Goal: Task Accomplishment & Management: Use online tool/utility

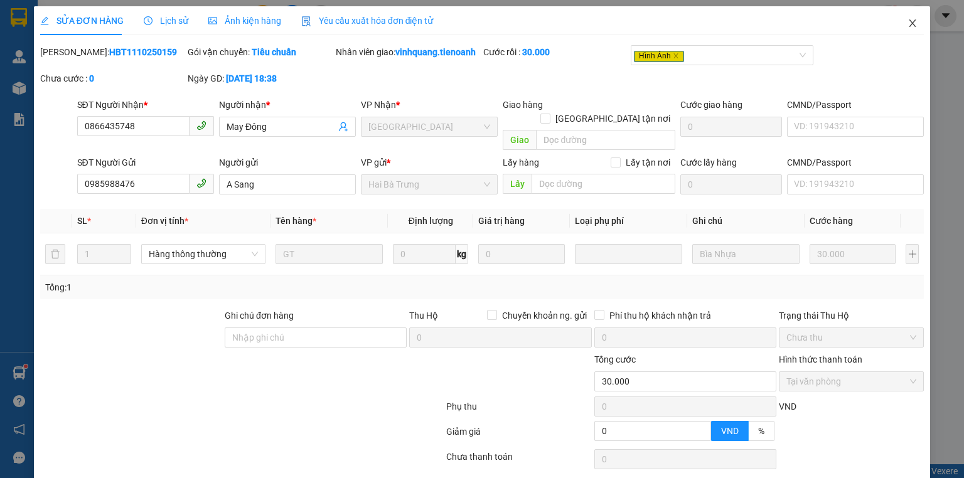
click at [910, 27] on icon "close" at bounding box center [913, 23] width 7 height 8
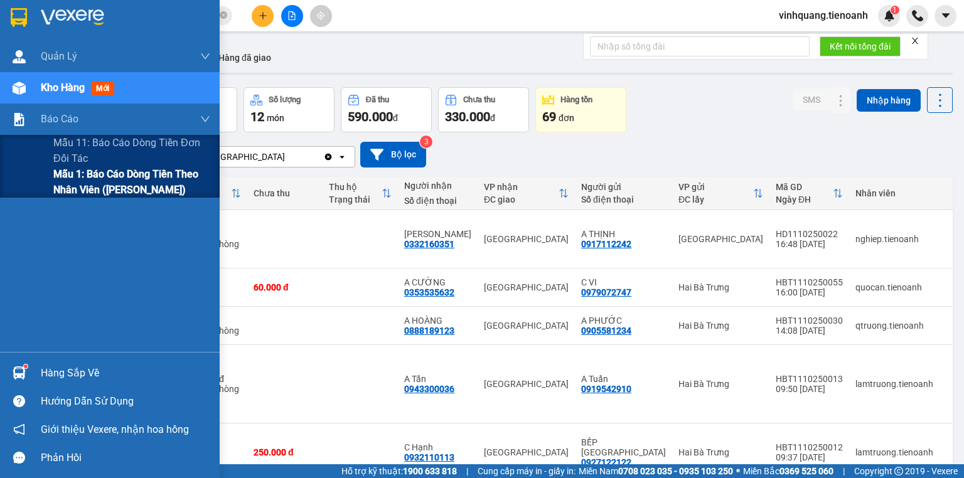
drag, startPoint x: 97, startPoint y: 181, endPoint x: 195, endPoint y: 170, distance: 98.7
click at [108, 178] on span "Mẫu 1: Báo cáo dòng tiền theo nhân viên ([PERSON_NAME])" at bounding box center [131, 181] width 157 height 31
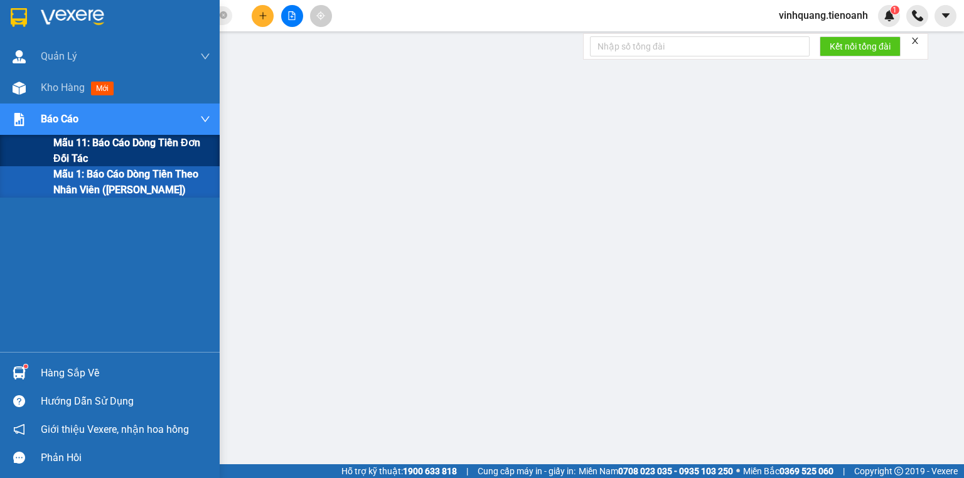
click at [87, 151] on span "Mẫu 11: Báo cáo dòng tiền đơn đối tác" at bounding box center [131, 150] width 157 height 31
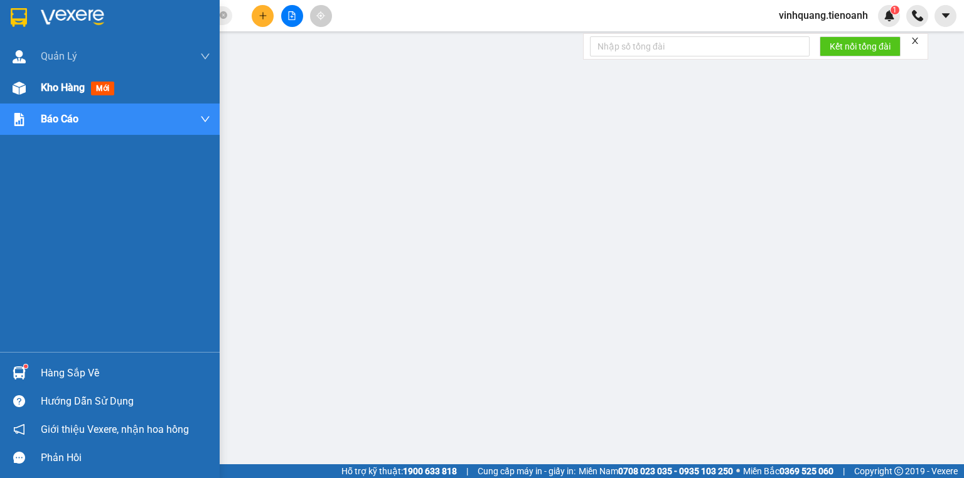
click at [87, 88] on div "Kho hàng mới" at bounding box center [80, 88] width 78 height 16
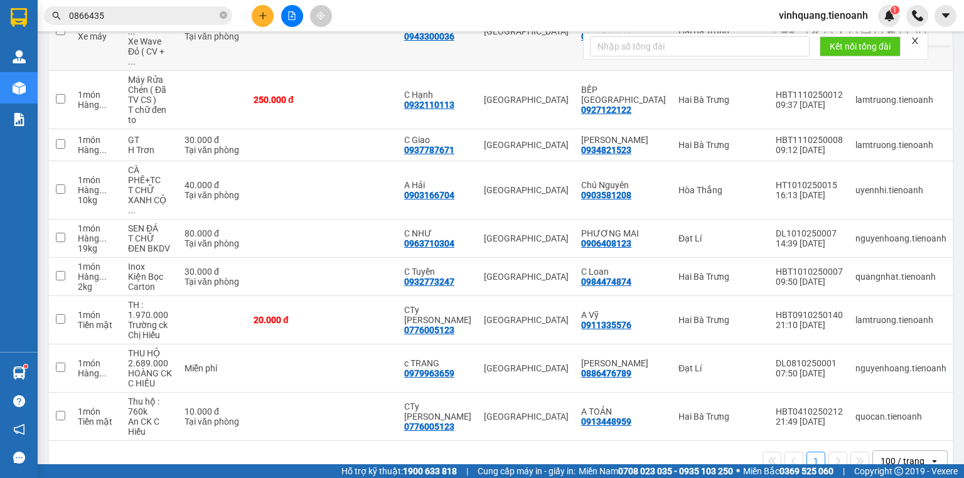
scroll to position [1, 0]
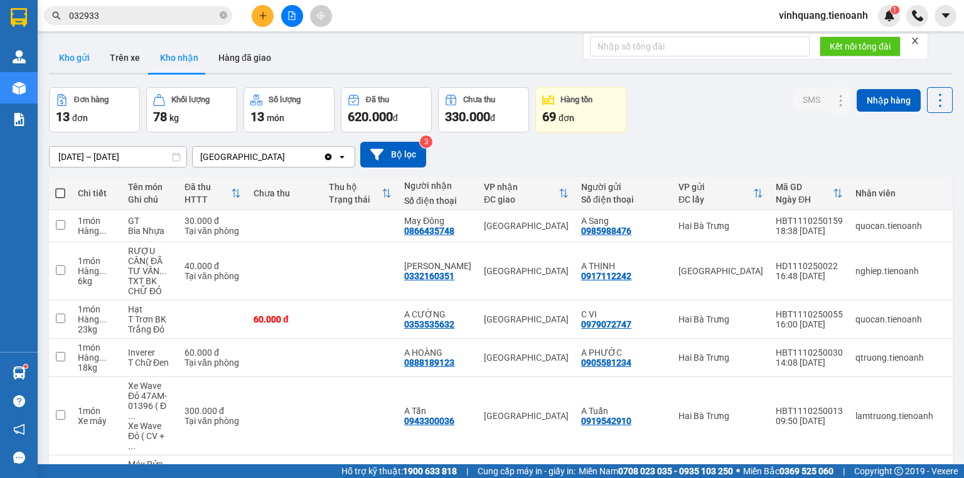
click at [63, 60] on button "Kho gửi" at bounding box center [74, 58] width 51 height 30
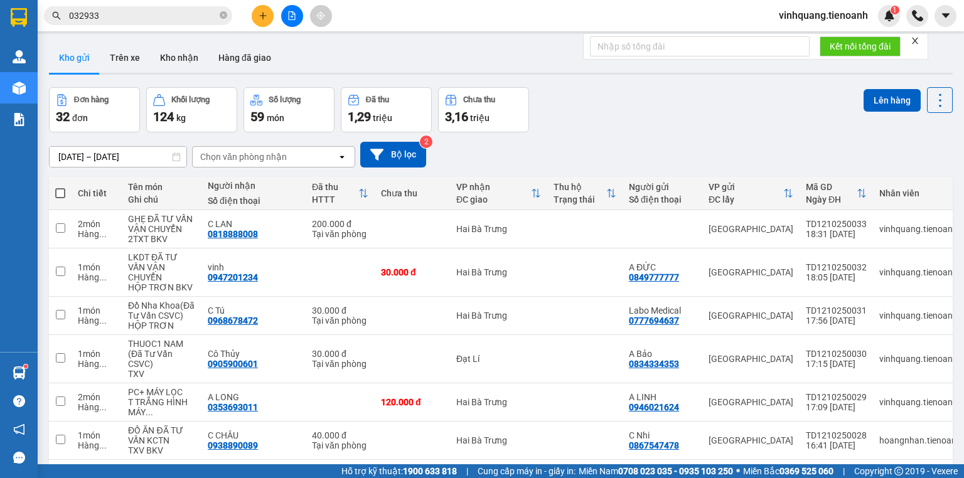
click at [58, 184] on th at bounding box center [60, 193] width 23 height 33
click at [60, 191] on span at bounding box center [60, 193] width 10 height 10
click at [60, 187] on input "checkbox" at bounding box center [60, 187] width 0 height 0
checkbox input "true"
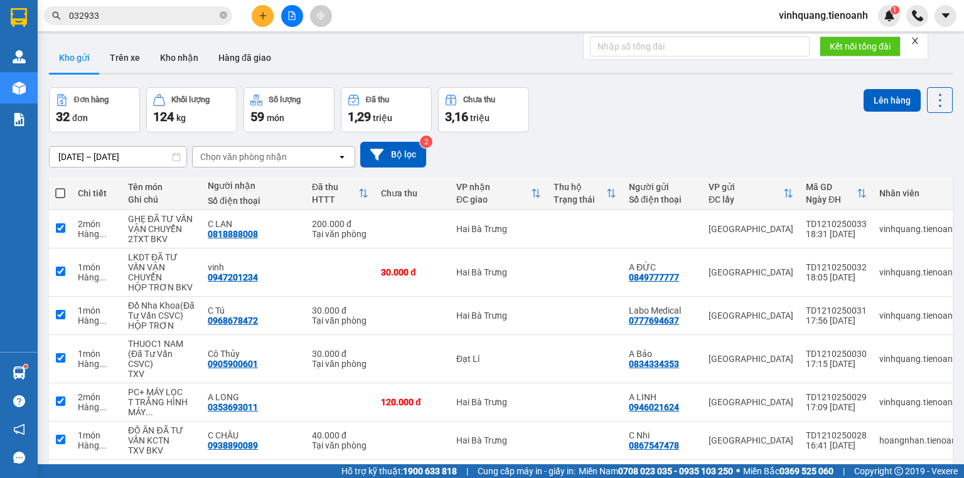
checkbox input "true"
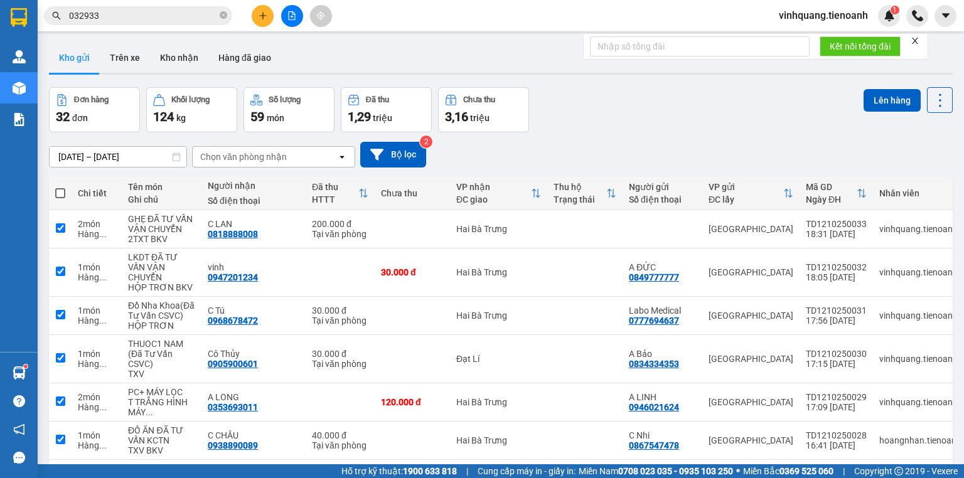
checkbox input "true"
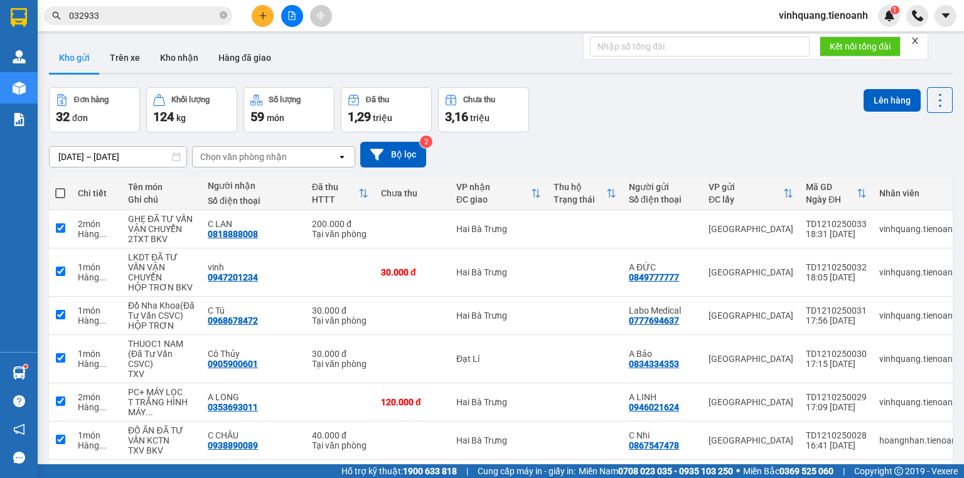
checkbox input "true"
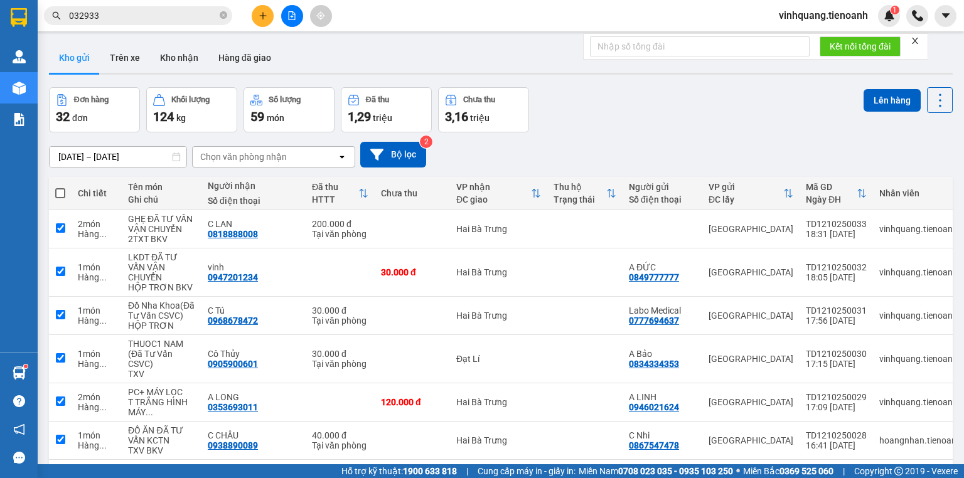
checkbox input "true"
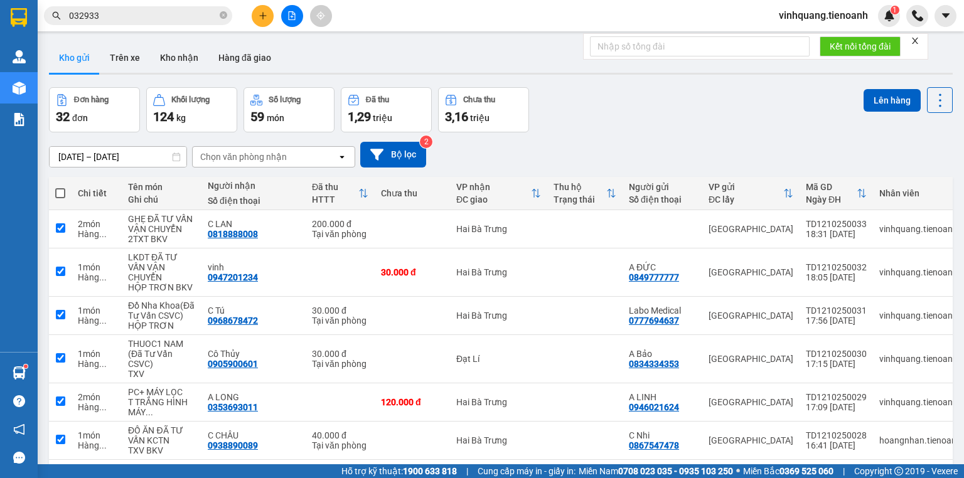
checkbox input "true"
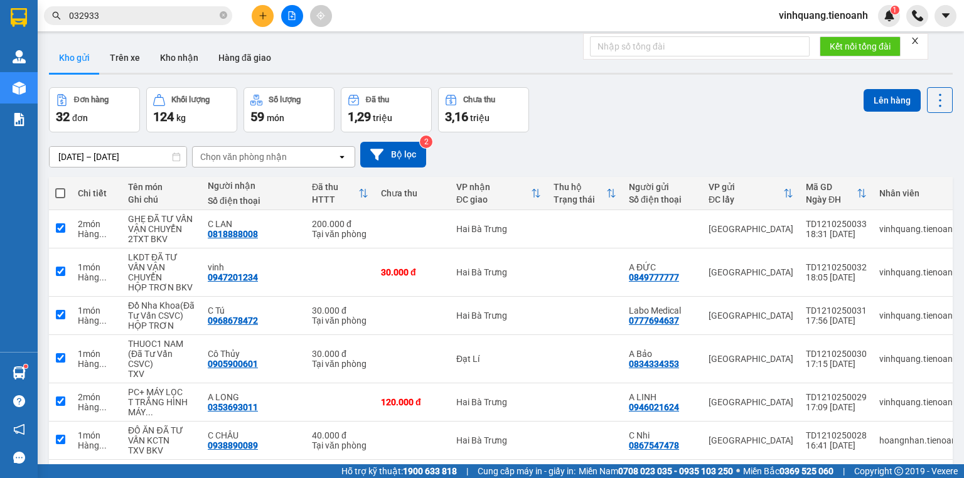
checkbox input "true"
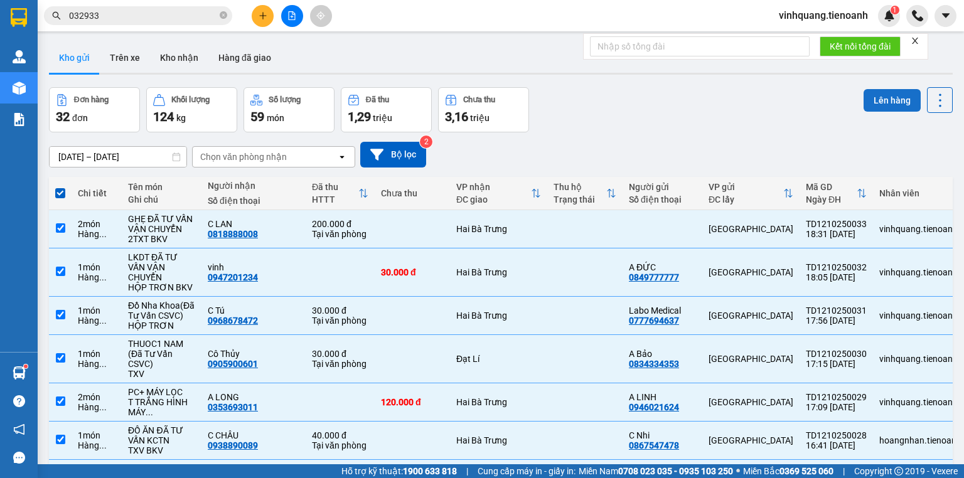
click at [887, 93] on button "Lên hàng" at bounding box center [892, 100] width 57 height 23
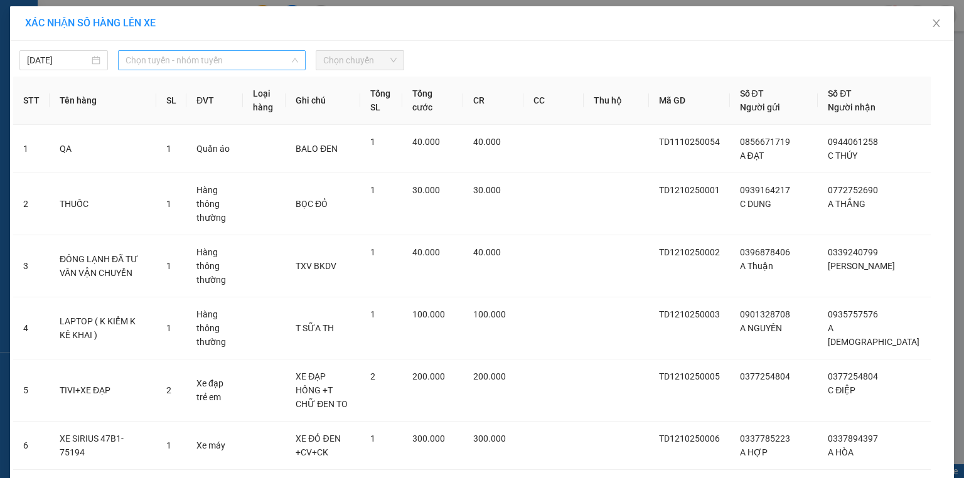
click at [189, 55] on span "Chọn tuyến - nhóm tuyến" at bounding box center [212, 60] width 173 height 19
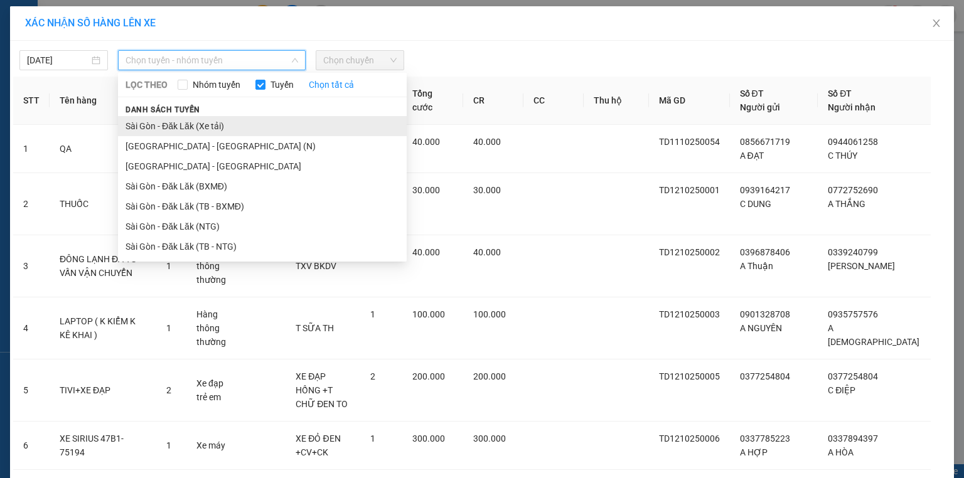
click at [194, 126] on li "Sài Gòn - Đăk Lăk (Xe tải)" at bounding box center [262, 126] width 289 height 20
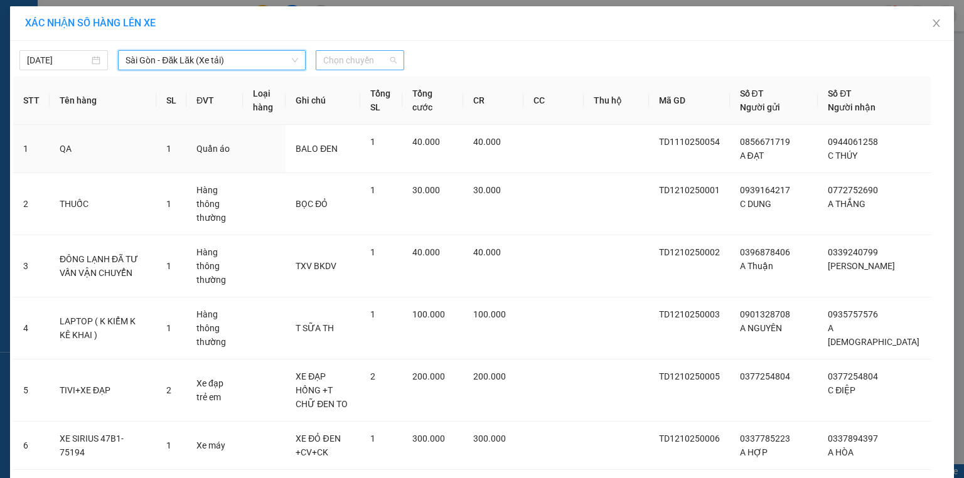
click at [364, 66] on span "Chọn chuyến" at bounding box center [359, 60] width 73 height 19
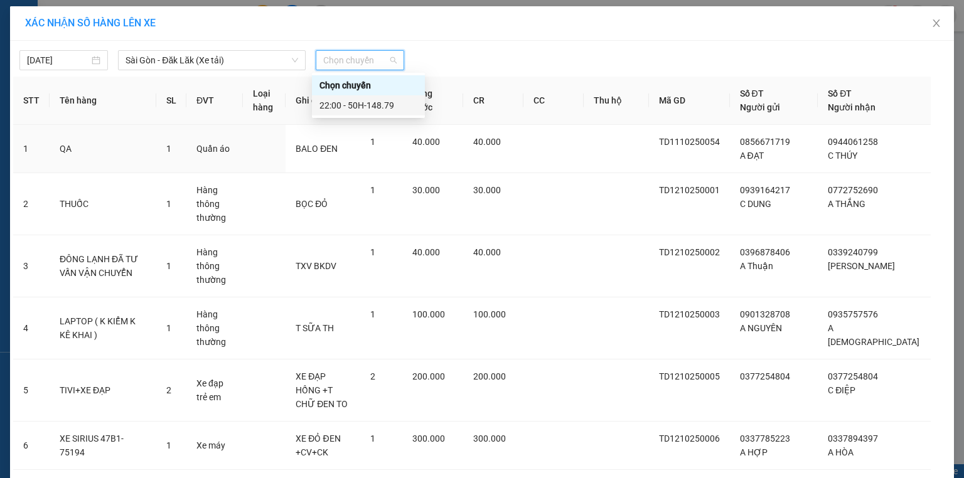
click at [372, 104] on div "22:00 - 50H-148.79" at bounding box center [369, 106] width 98 height 14
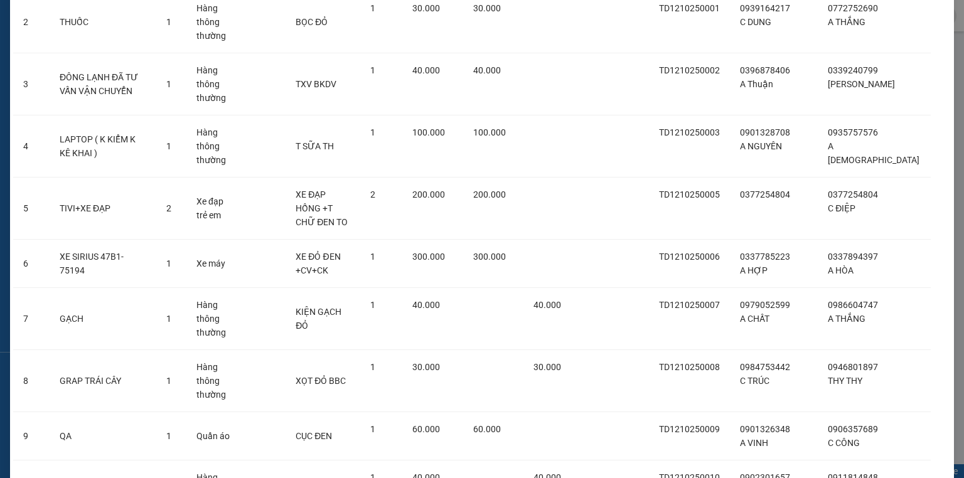
scroll to position [1354, 0]
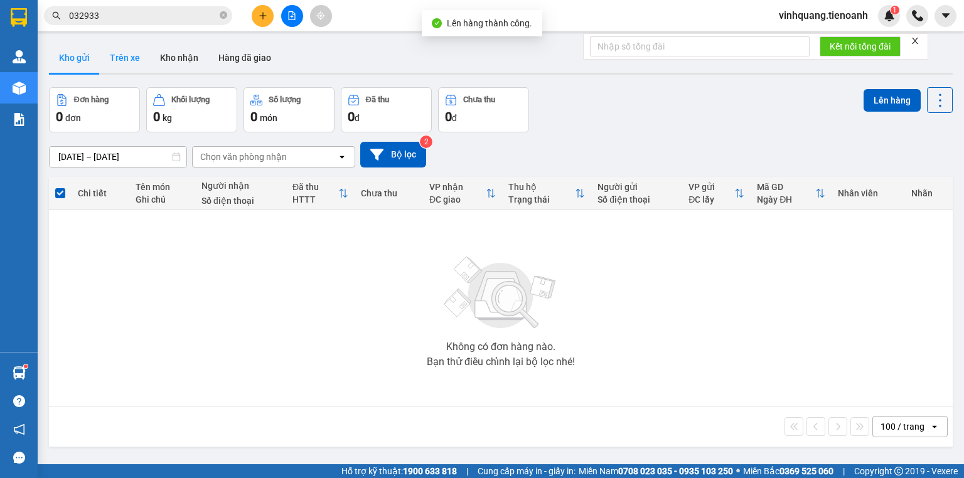
click at [136, 56] on button "Trên xe" at bounding box center [125, 58] width 50 height 30
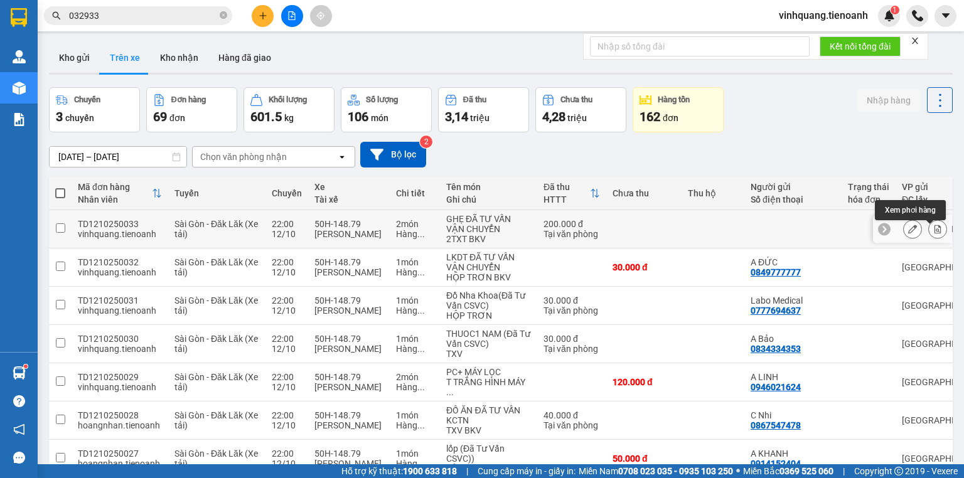
click at [935, 230] on icon at bounding box center [938, 229] width 7 height 9
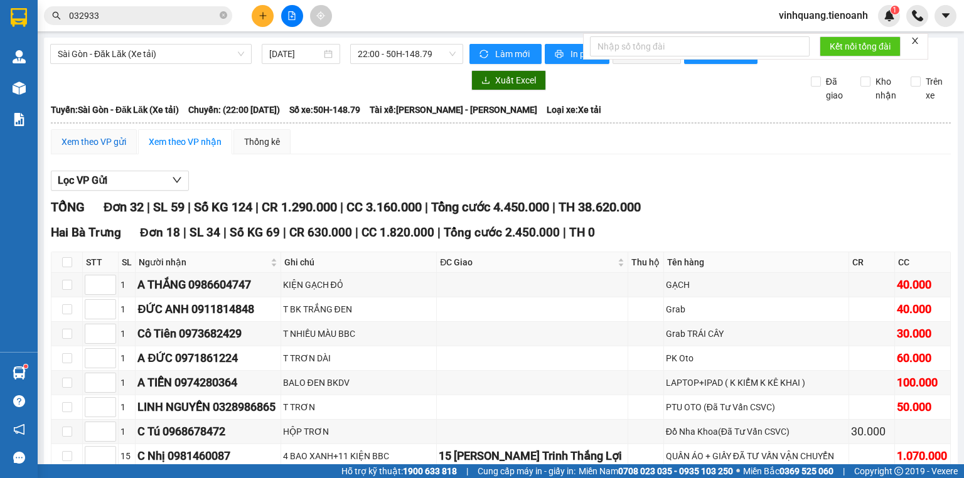
click at [95, 149] on div "Xem theo VP gửi" at bounding box center [94, 142] width 65 height 14
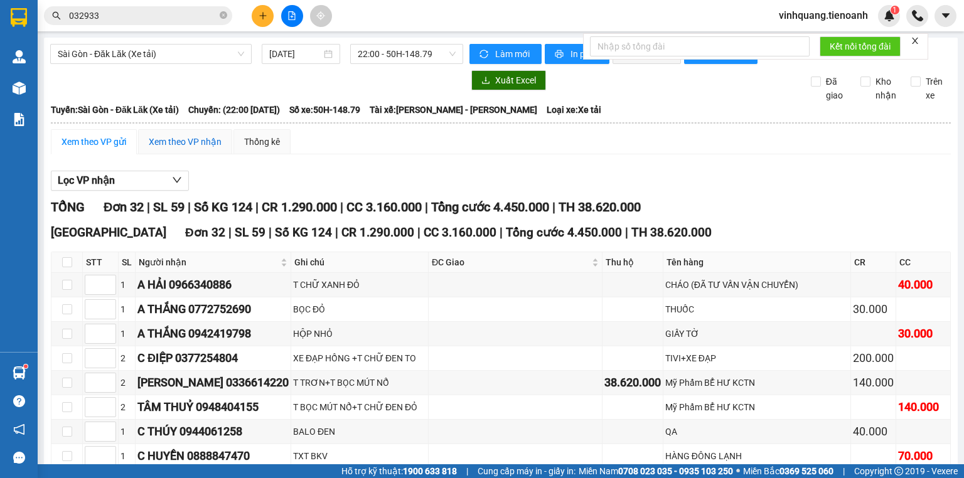
click at [182, 149] on div "Xem theo VP nhận" at bounding box center [185, 142] width 73 height 14
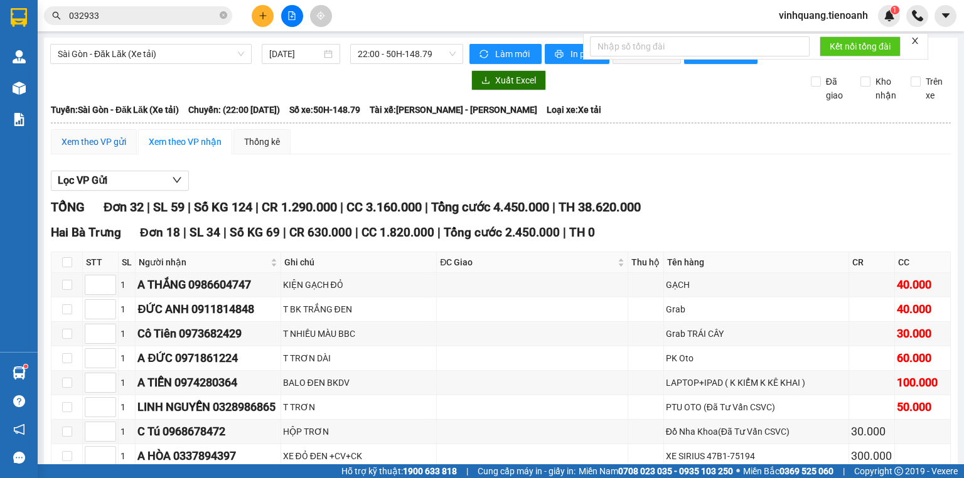
click at [94, 149] on div "Xem theo VP gửi" at bounding box center [94, 142] width 65 height 14
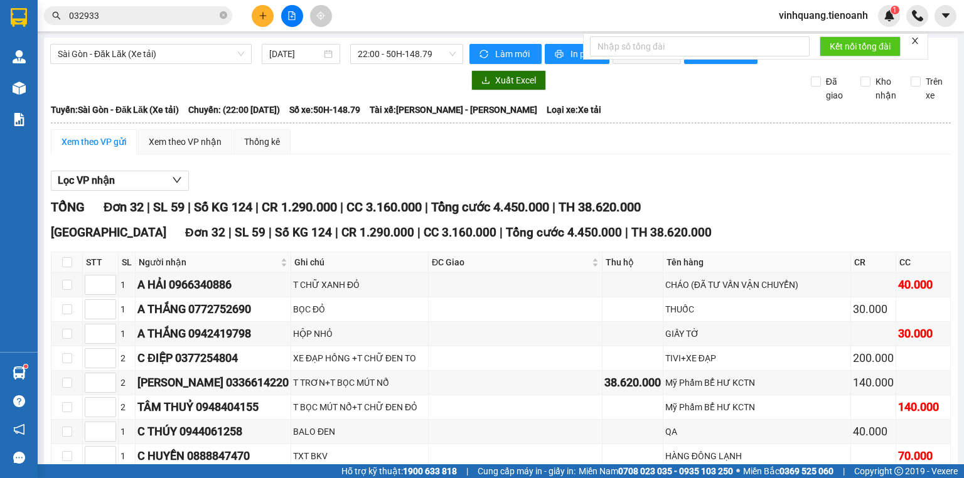
scroll to position [686, 0]
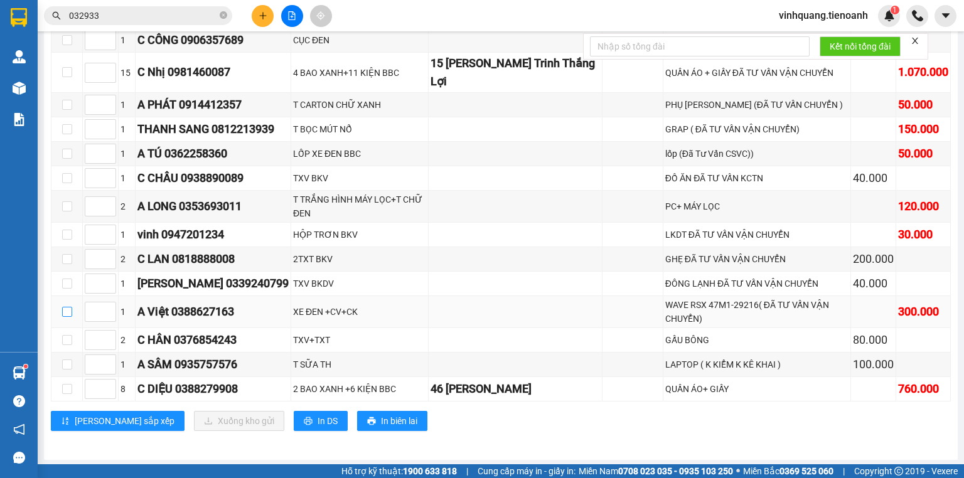
click at [68, 311] on input "checkbox" at bounding box center [67, 312] width 10 height 10
checkbox input "true"
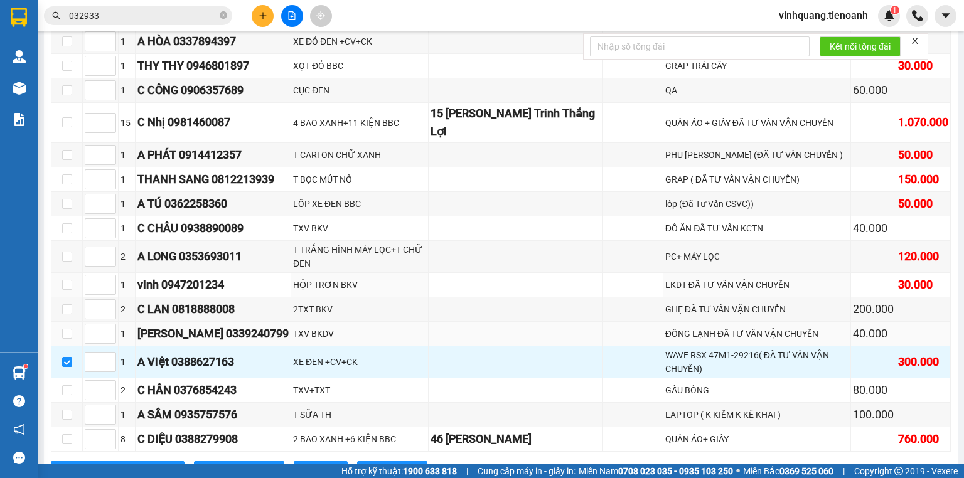
scroll to position [585, 0]
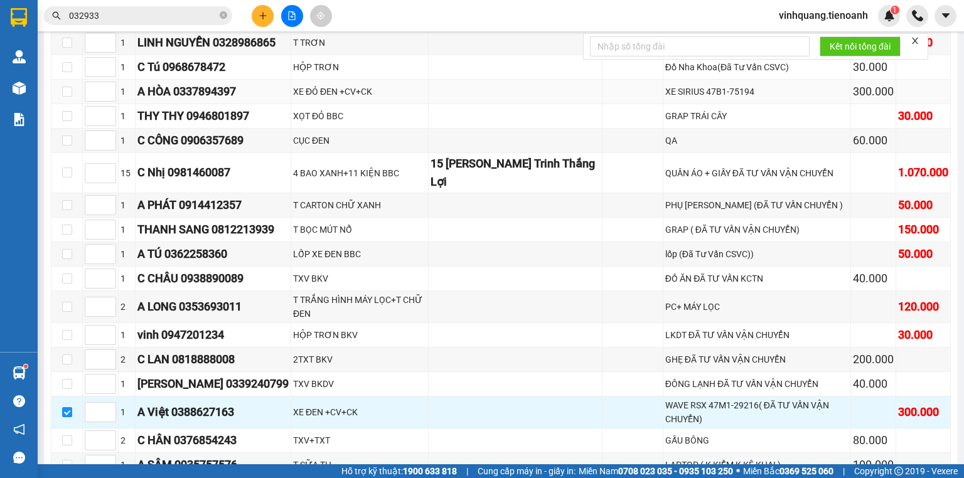
click at [61, 95] on td at bounding box center [66, 92] width 31 height 24
click at [64, 95] on input "checkbox" at bounding box center [67, 92] width 10 height 10
checkbox input "true"
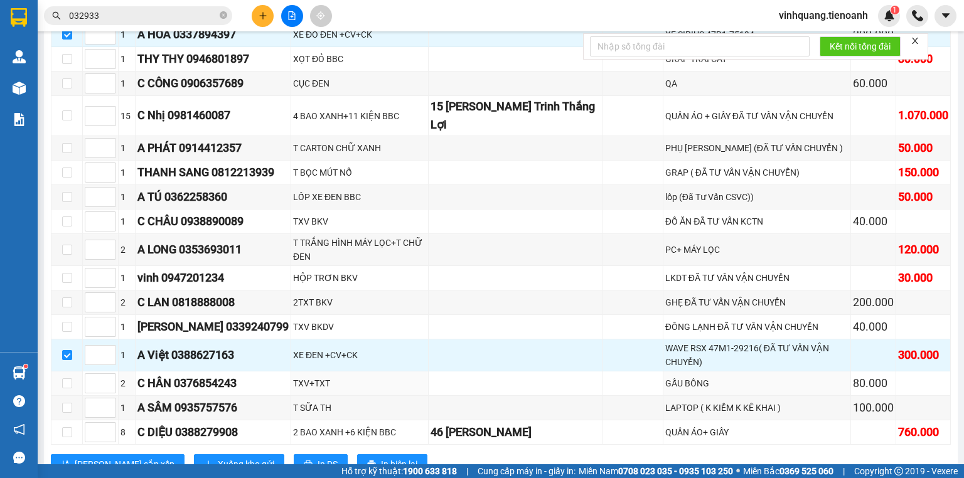
scroll to position [686, 0]
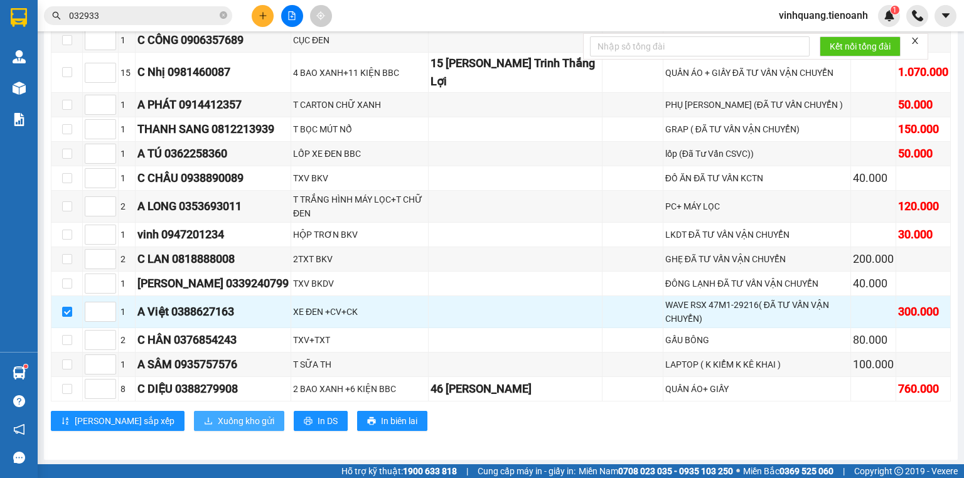
click at [204, 411] on button "Xuống kho gửi" at bounding box center [239, 421] width 90 height 20
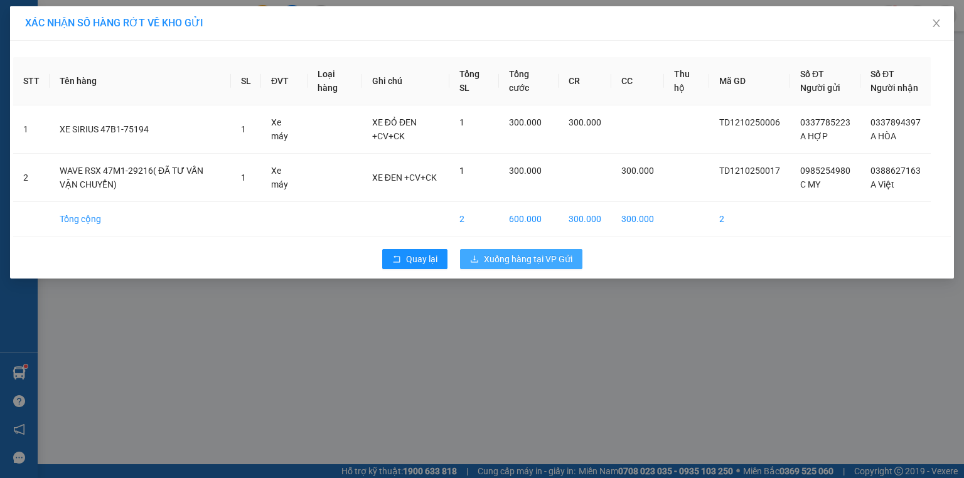
click at [580, 269] on button "Xuống hàng tại VP Gửi" at bounding box center [521, 259] width 122 height 20
